Goal: Task Accomplishment & Management: Use online tool/utility

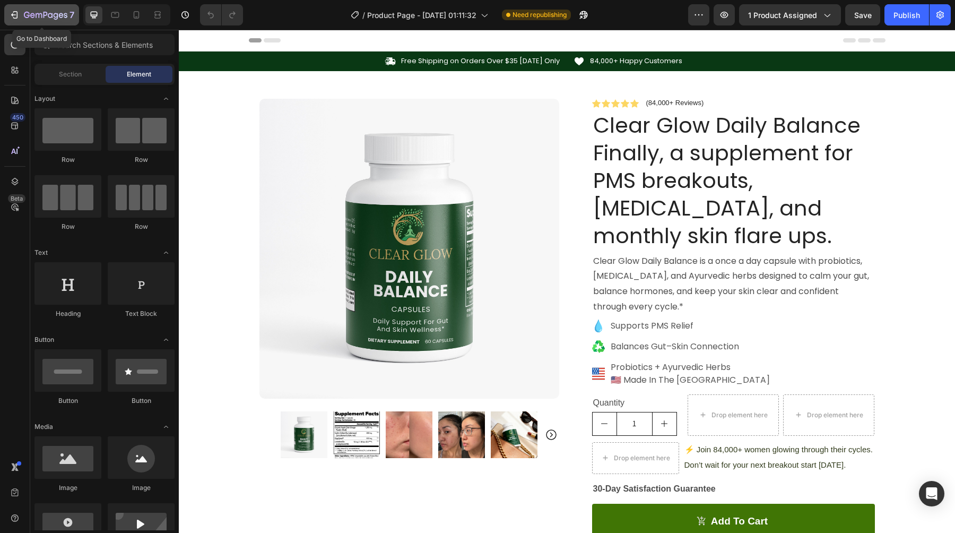
click at [13, 18] on icon "button" at bounding box center [14, 15] width 11 height 11
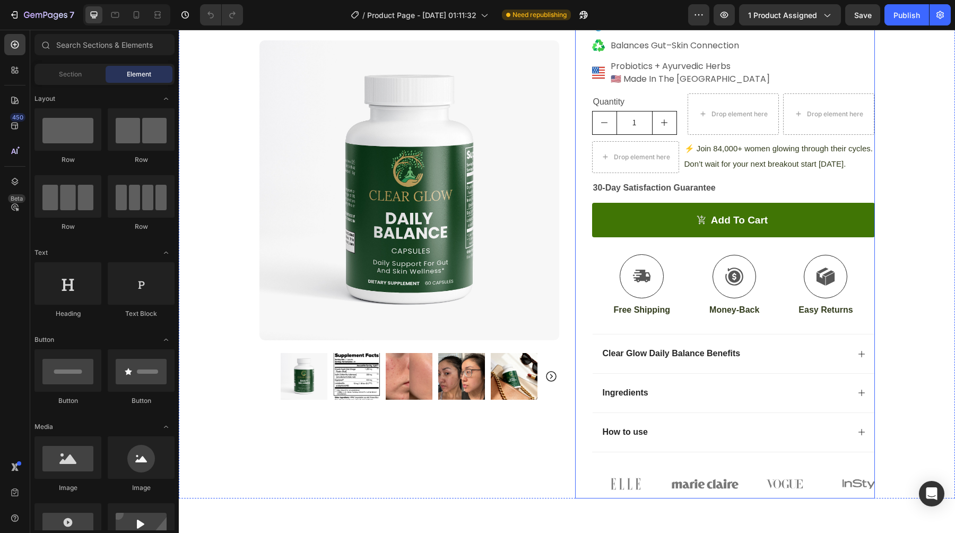
scroll to position [309, 0]
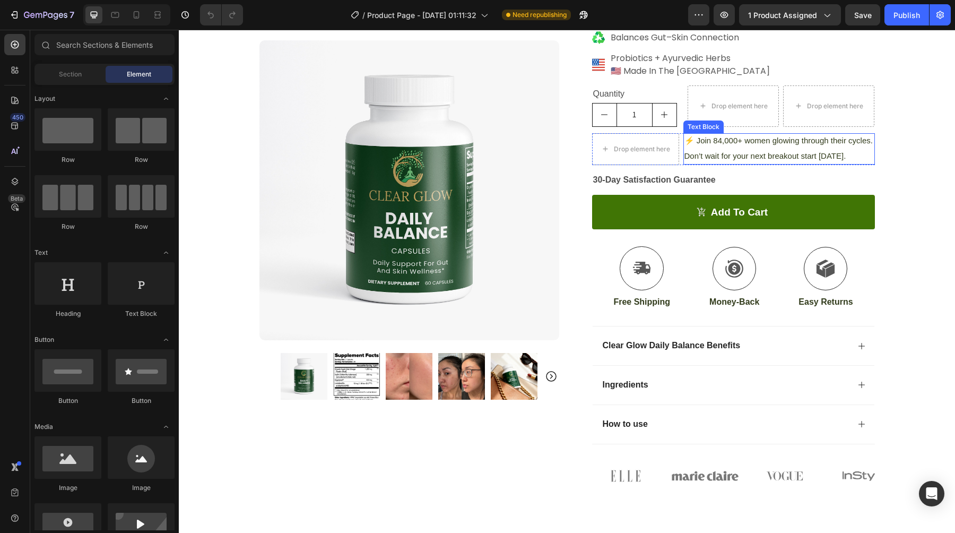
click at [776, 154] on span "⚡ Join 84,000+ women glowing through their cycles. Don’t wait for your next bre…" at bounding box center [779, 148] width 188 height 24
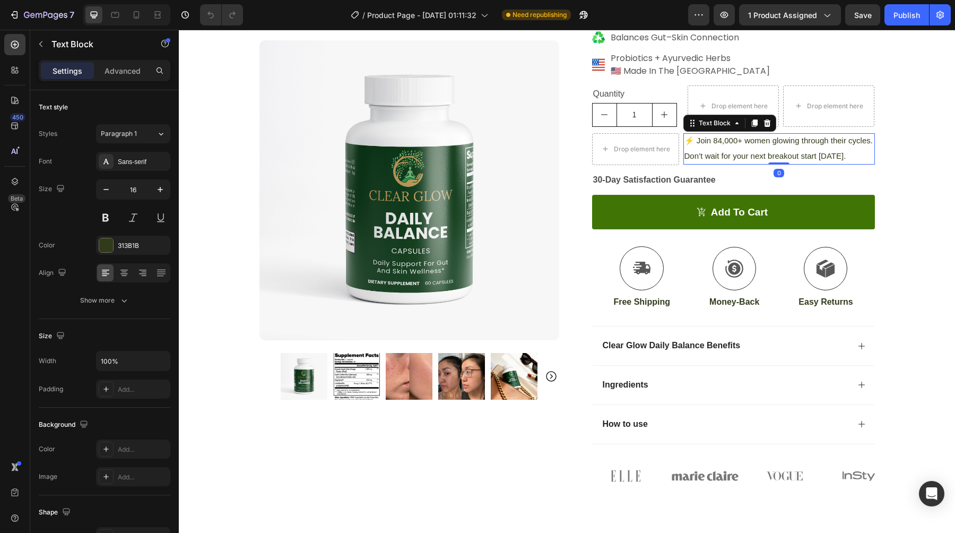
click at [847, 158] on p "⚡ Join 84,000+ women glowing through their cycles. Don’t wait for your next bre…" at bounding box center [779, 148] width 189 height 31
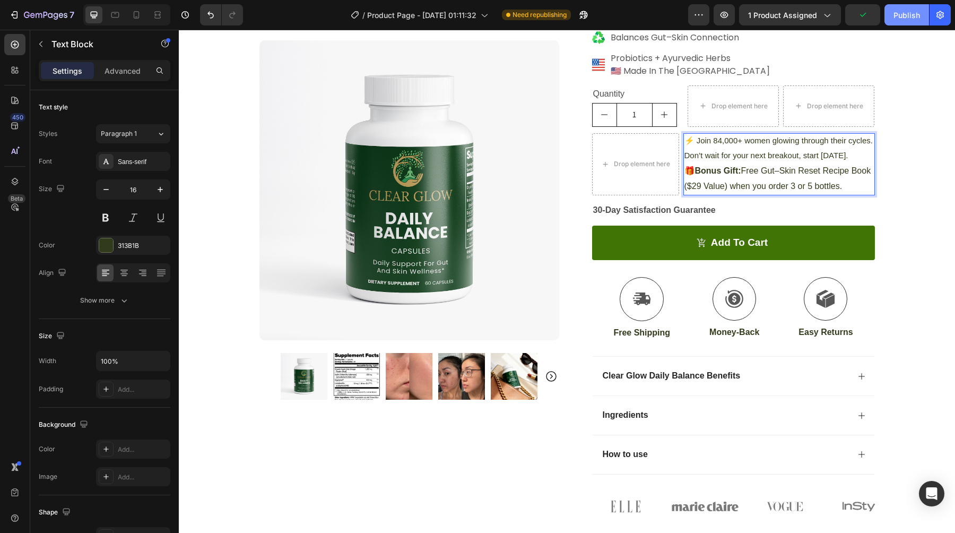
click at [907, 20] on div "Publish" at bounding box center [907, 15] width 27 height 11
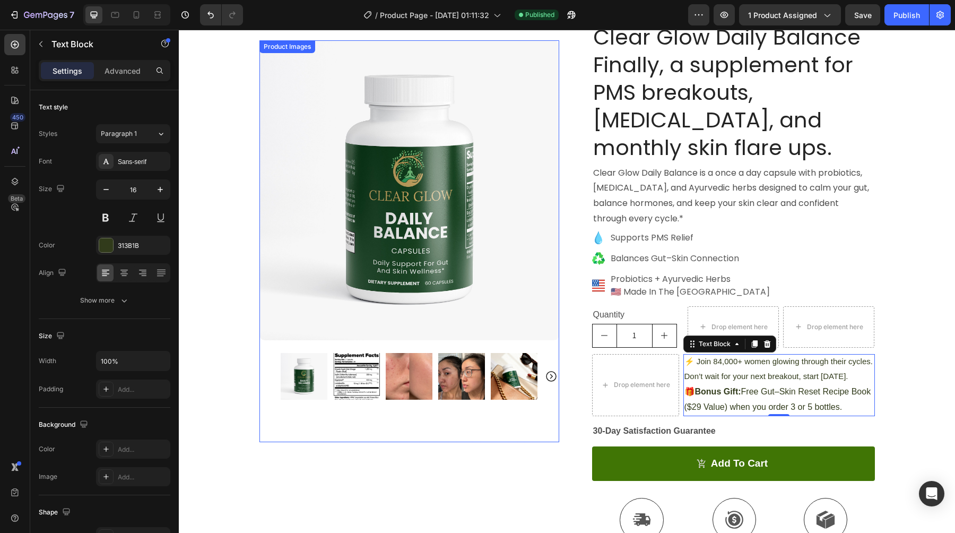
scroll to position [0, 0]
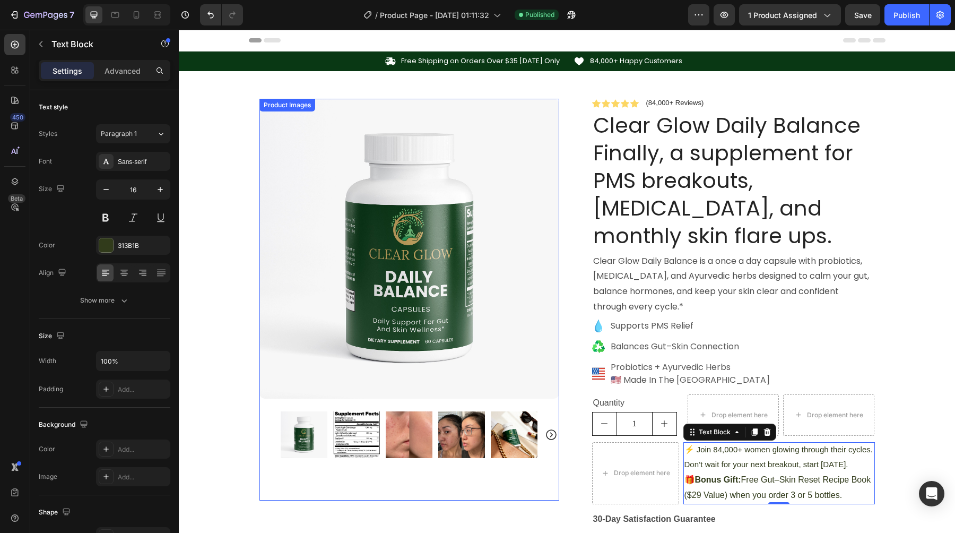
click at [552, 434] on icon "Carousel Next Arrow" at bounding box center [551, 434] width 13 height 13
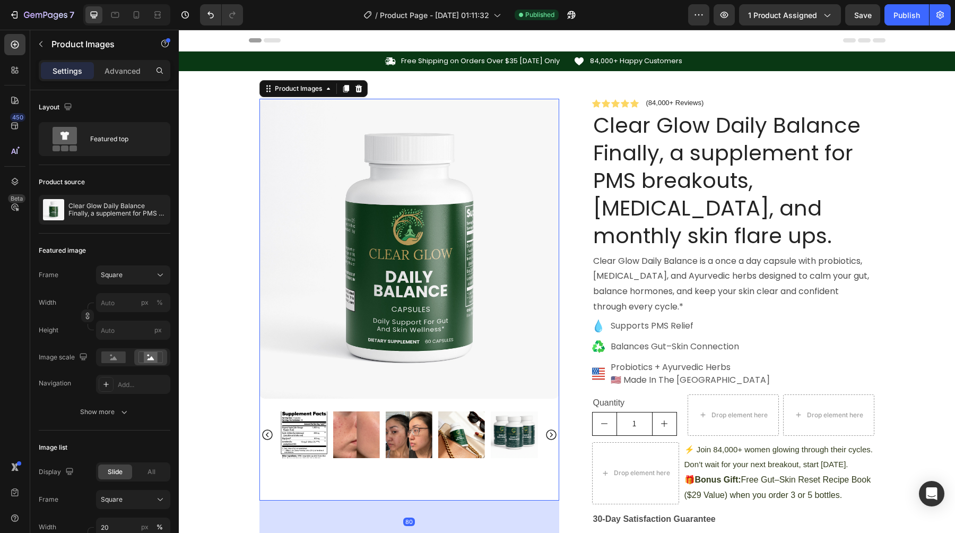
click at [549, 437] on icon "Carousel Next Arrow" at bounding box center [551, 434] width 13 height 13
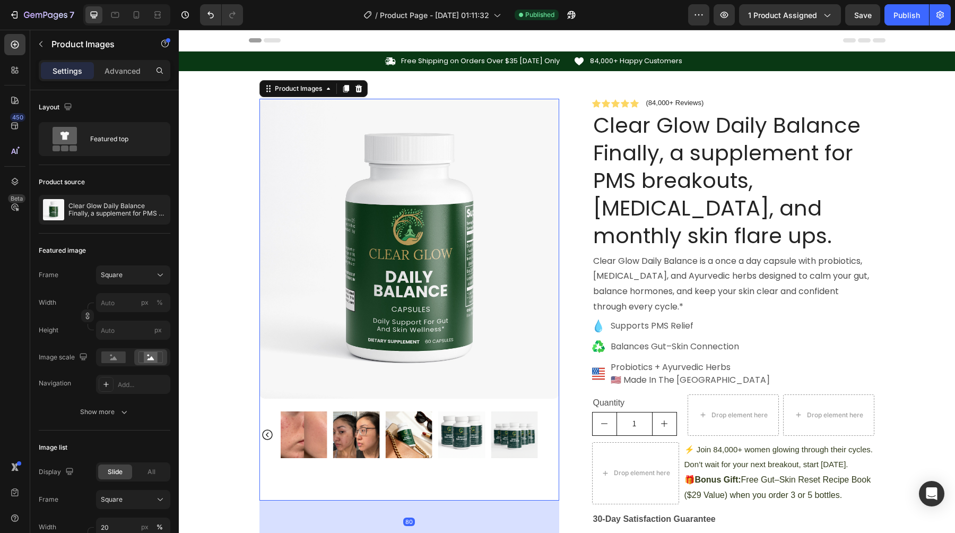
click at [552, 436] on div at bounding box center [410, 434] width 300 height 47
click at [14, 12] on icon "button" at bounding box center [14, 15] width 11 height 11
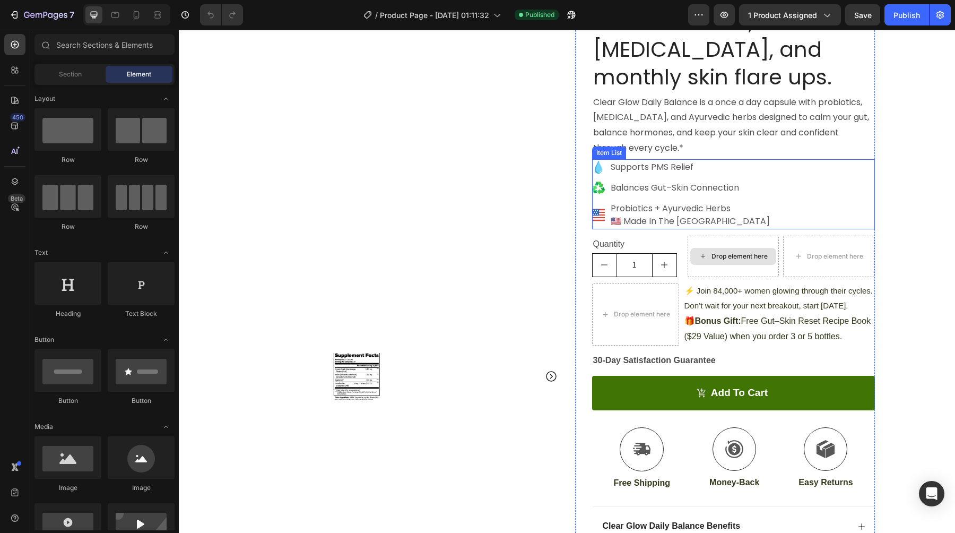
scroll to position [280, 0]
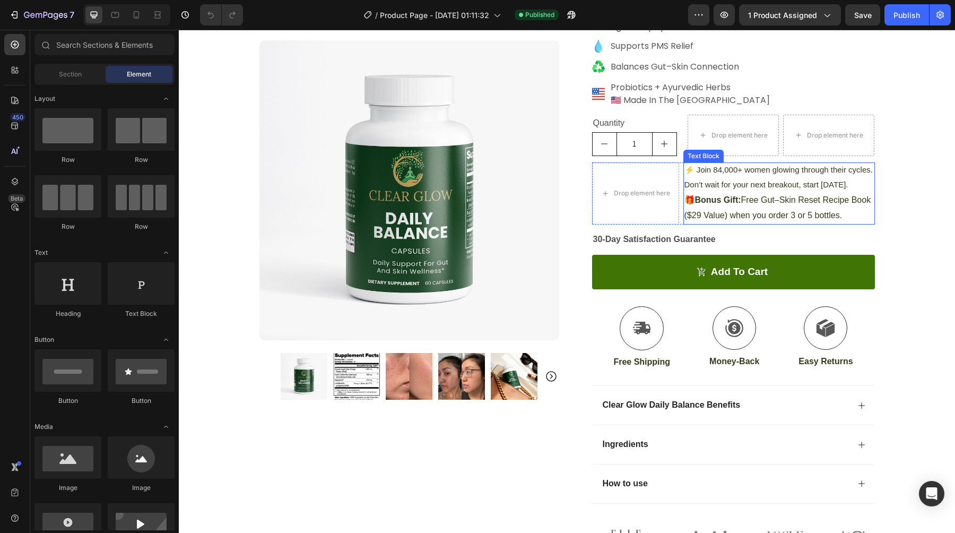
click at [789, 215] on p "🎁 Bonus Gift: Free Gut–Skin Reset Recipe Book ($29 Value) when you order 3 or 5…" at bounding box center [779, 208] width 189 height 31
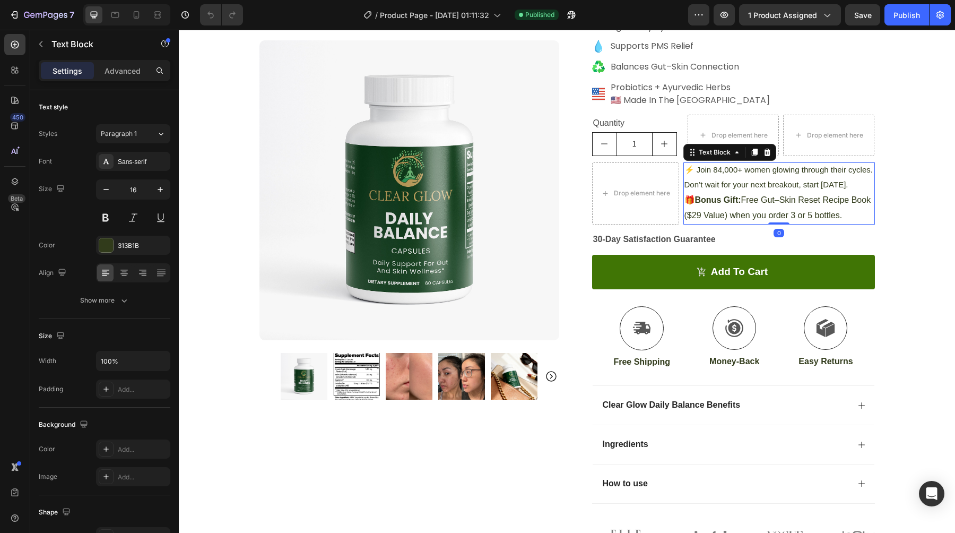
click at [697, 203] on strong "Bonus Gift:" at bounding box center [718, 199] width 46 height 9
click at [688, 199] on p "🎁 Bonus Gift: Free Gut–Skin Reset Recipe Book ($29 Value) when you order 3 or 5…" at bounding box center [779, 208] width 189 height 31
drag, startPoint x: 685, startPoint y: 199, endPoint x: 842, endPoint y: 217, distance: 158.2
click at [842, 217] on p "🎁 Bonus Gift: Free Gut–Skin Reset Recipe Book ($29 Value) when you order 3 or 5…" at bounding box center [779, 208] width 189 height 31
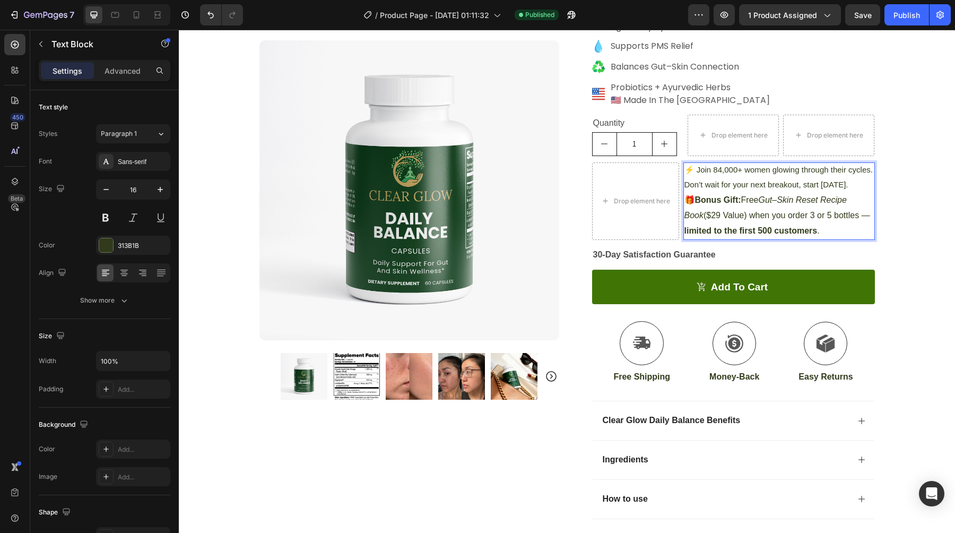
click at [850, 218] on p "🎁 Bonus Gift: Free Gut–Skin Reset Recipe Book ($29 Value) when you order 3 or 5…" at bounding box center [779, 216] width 189 height 46
click at [909, 20] on div "Publish" at bounding box center [907, 15] width 27 height 11
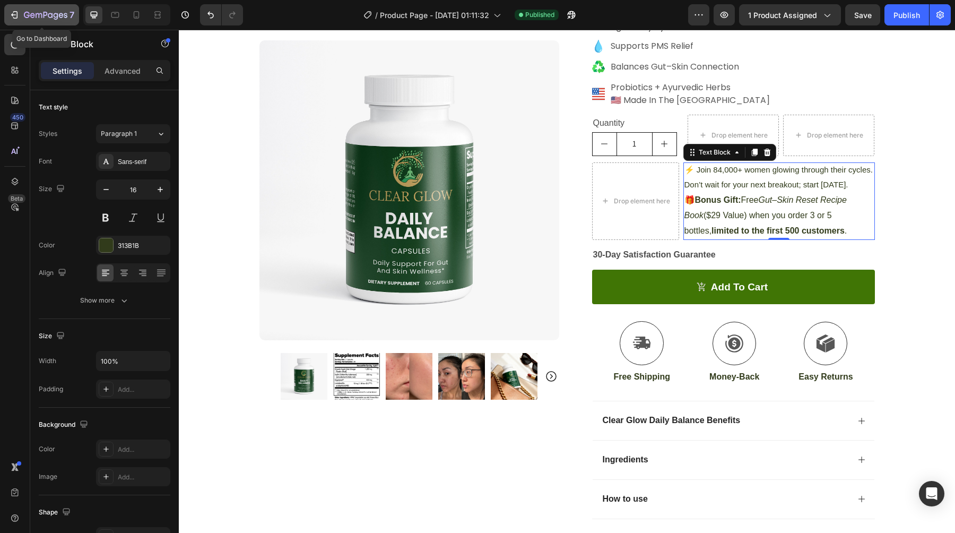
click at [13, 14] on icon "button" at bounding box center [13, 14] width 5 height 3
